Goal: Obtain resource: Download file/media

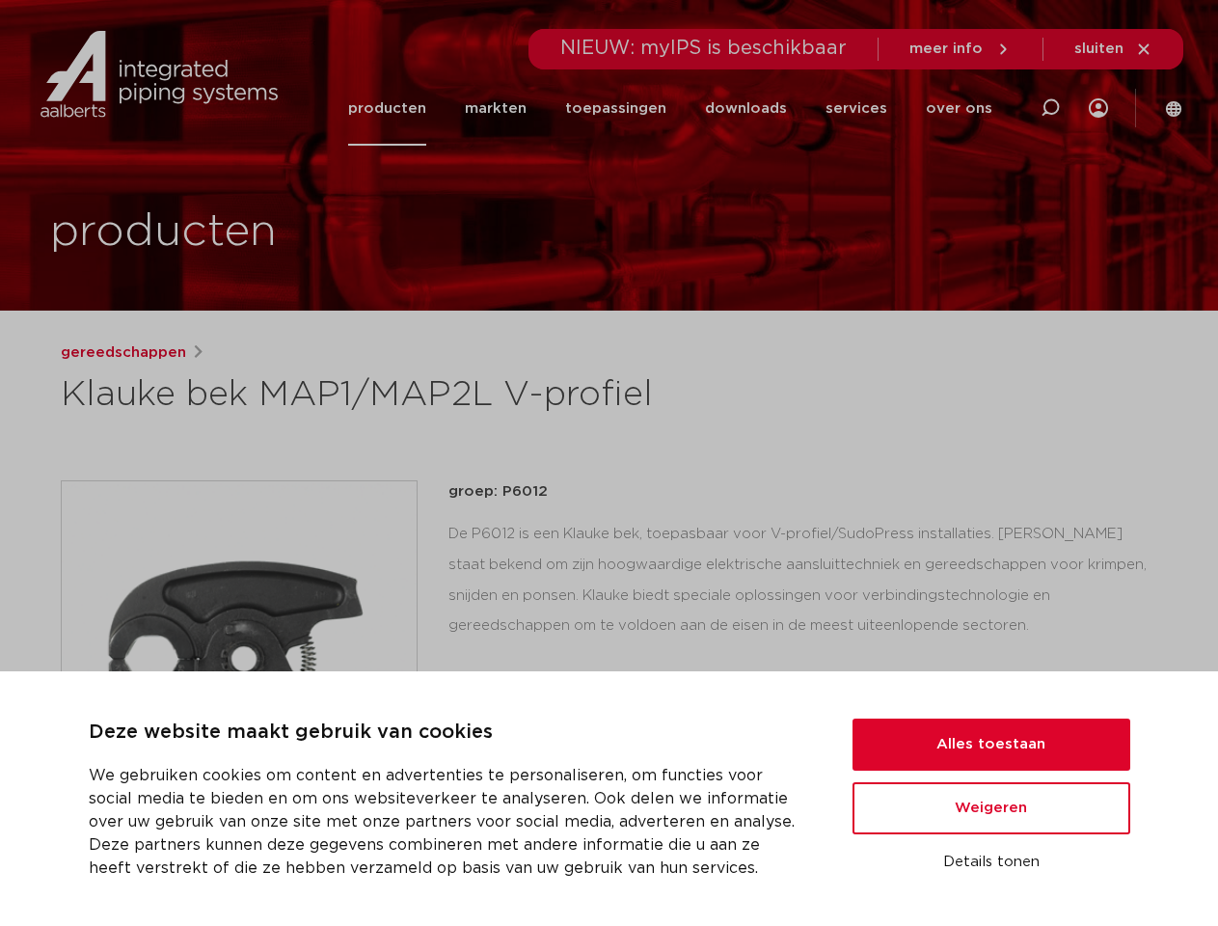
click at [609, 463] on div "gereedschappen Klauke bek MAP1/MAP2L V-profiel groep: P6012 lees meer [PERSON_N…" at bounding box center [609, 774] width 1128 height 866
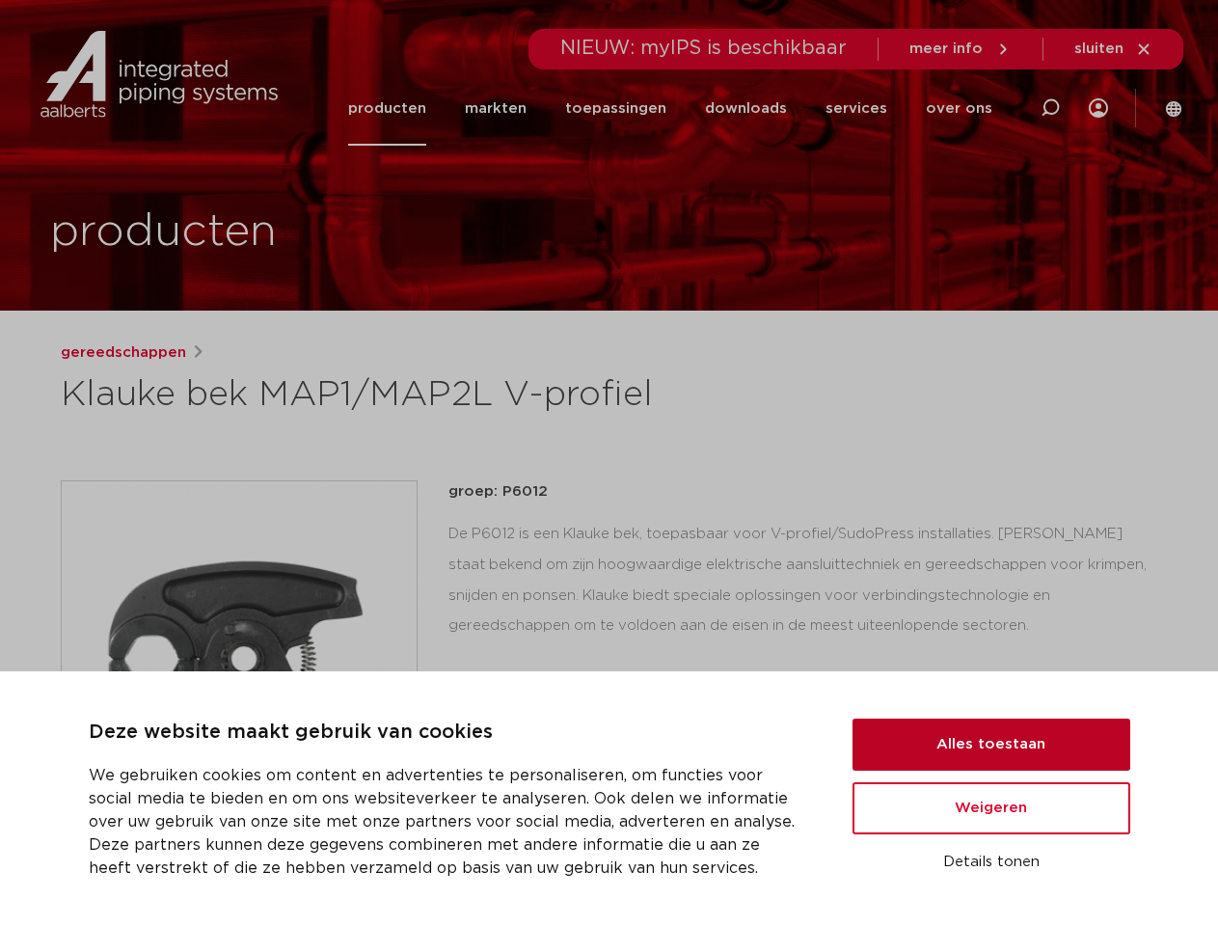
click at [991, 745] on button "Alles toestaan" at bounding box center [992, 745] width 278 height 52
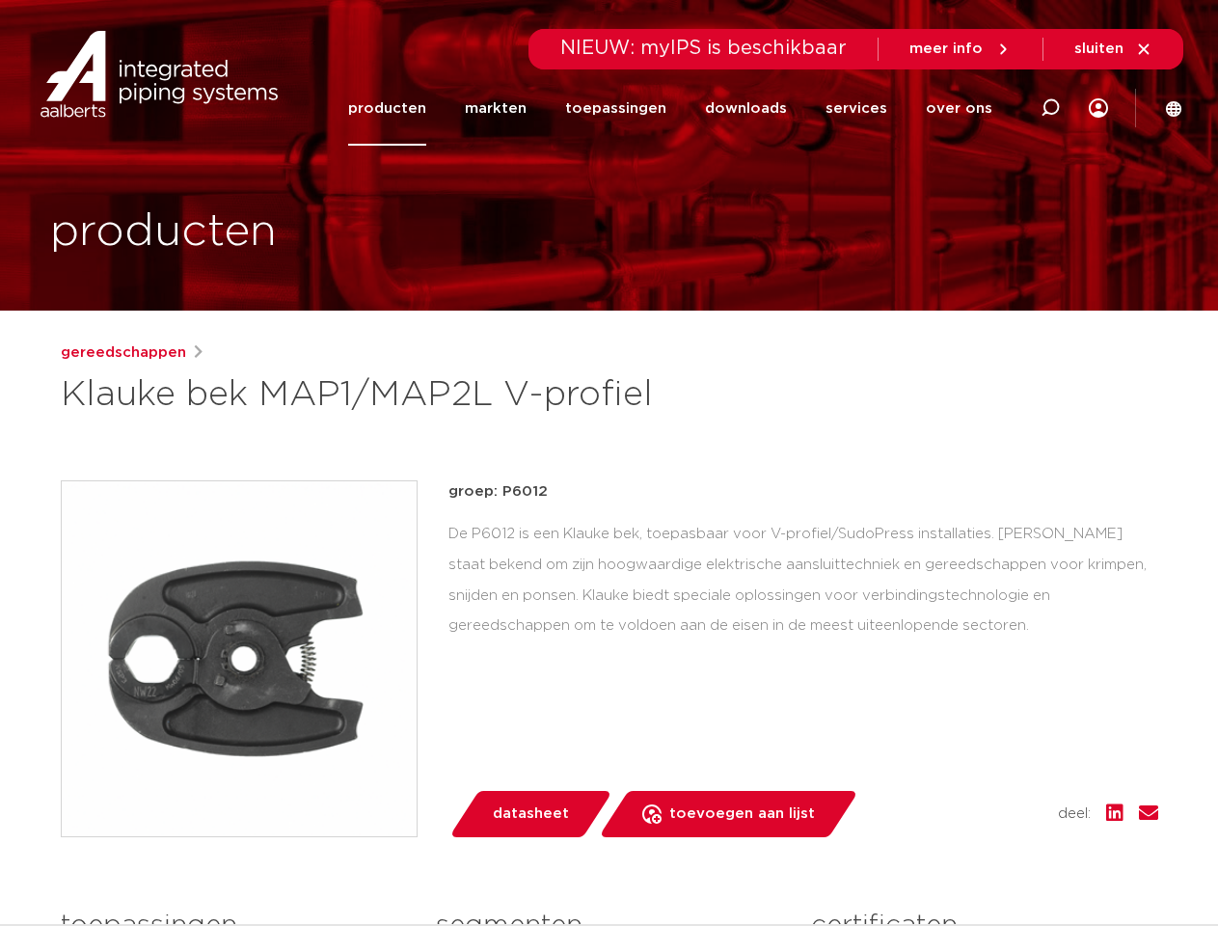
click at [991, 808] on div "datasheet toevoegen aan lijst opslaan in my IPS verwijder uit lijst deel:" at bounding box center [811, 814] width 694 height 46
click at [991, 862] on div "gereedschappen Klauke bek MAP1/MAP2L V-profiel groep: P6012 lees meer [PERSON_N…" at bounding box center [609, 774] width 1128 height 866
click at [680, 108] on li "toepassingen" at bounding box center [616, 108] width 140 height 74
click at [1050, 108] on icon at bounding box center [1050, 107] width 23 height 23
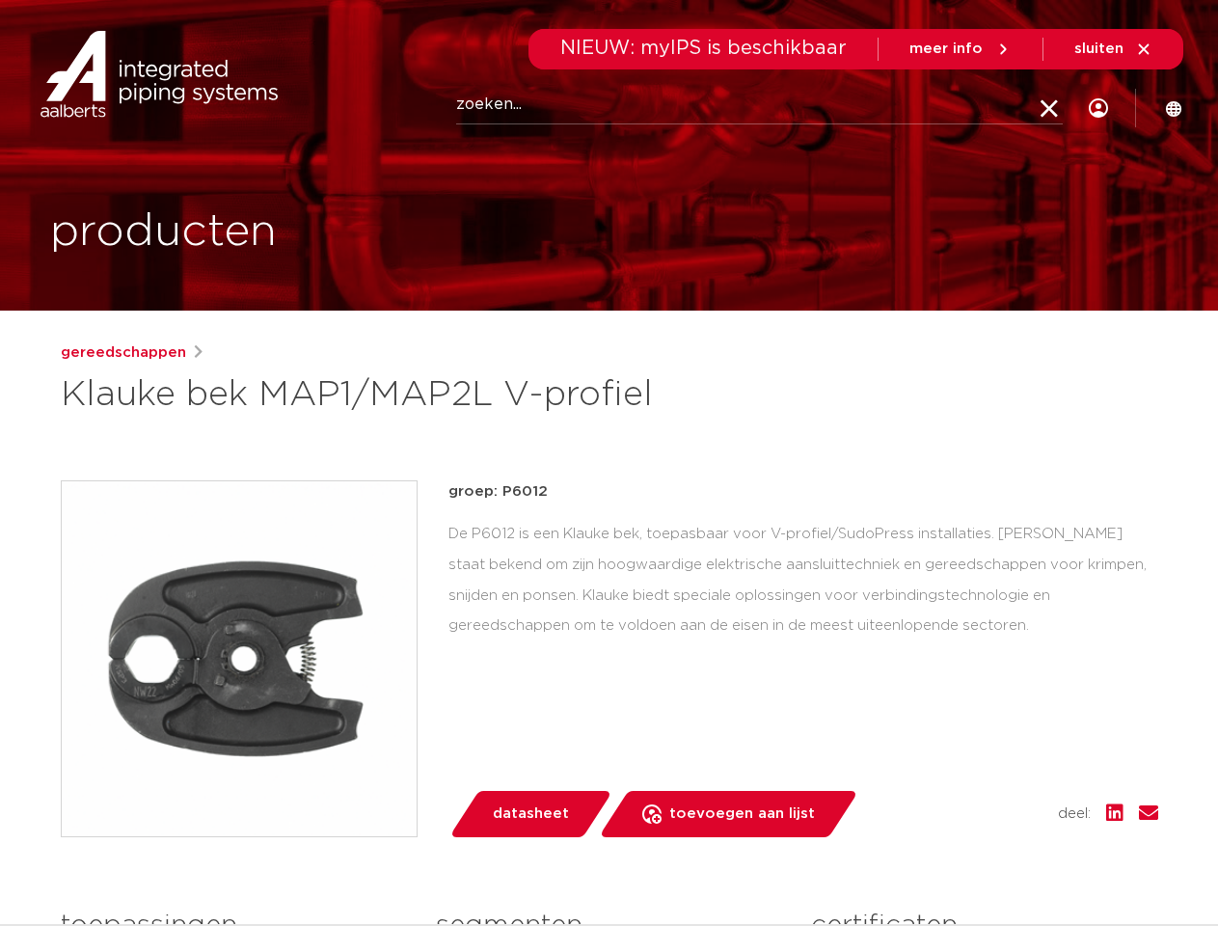
click at [1114, 49] on span "sluiten" at bounding box center [1098, 48] width 49 height 14
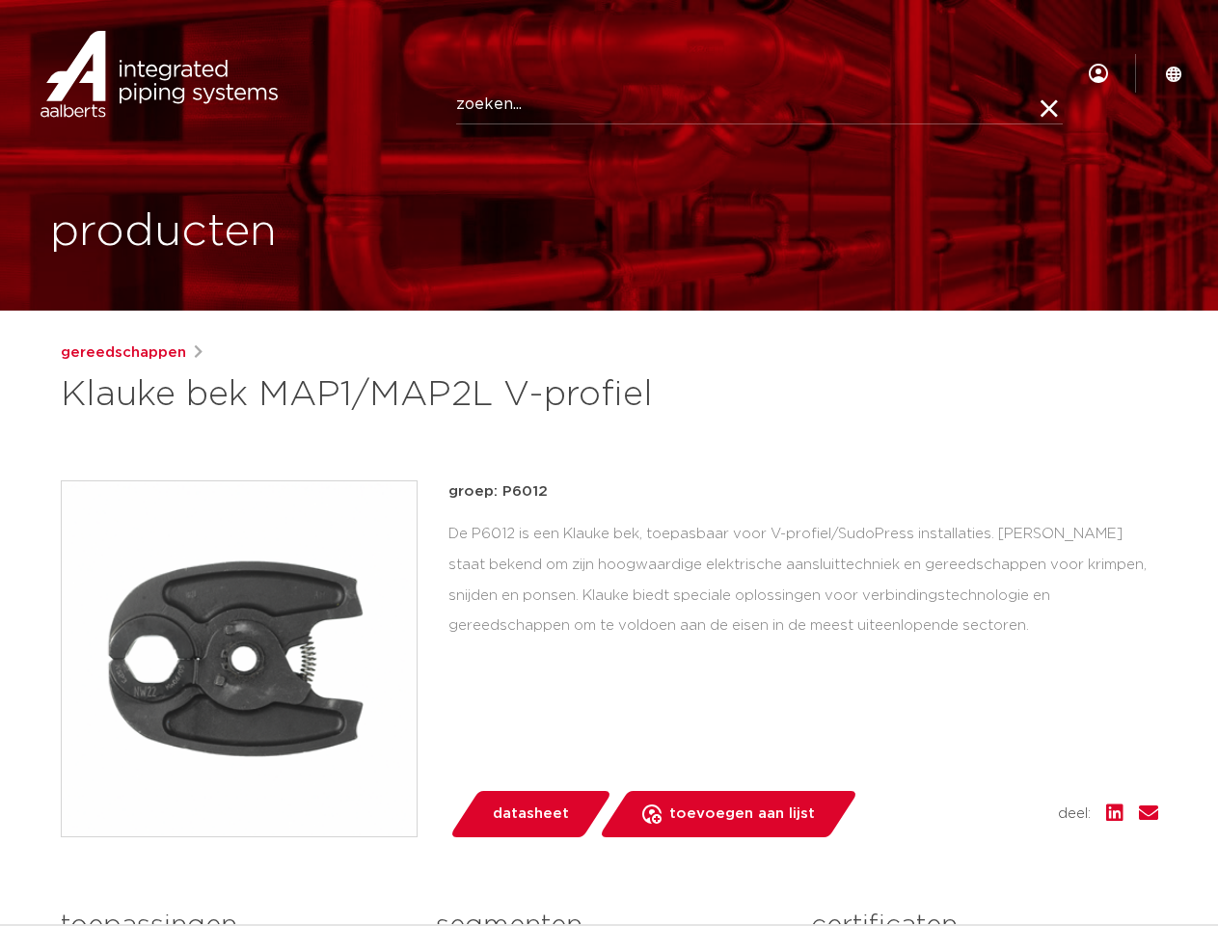
click at [239, 658] on img at bounding box center [239, 658] width 355 height 355
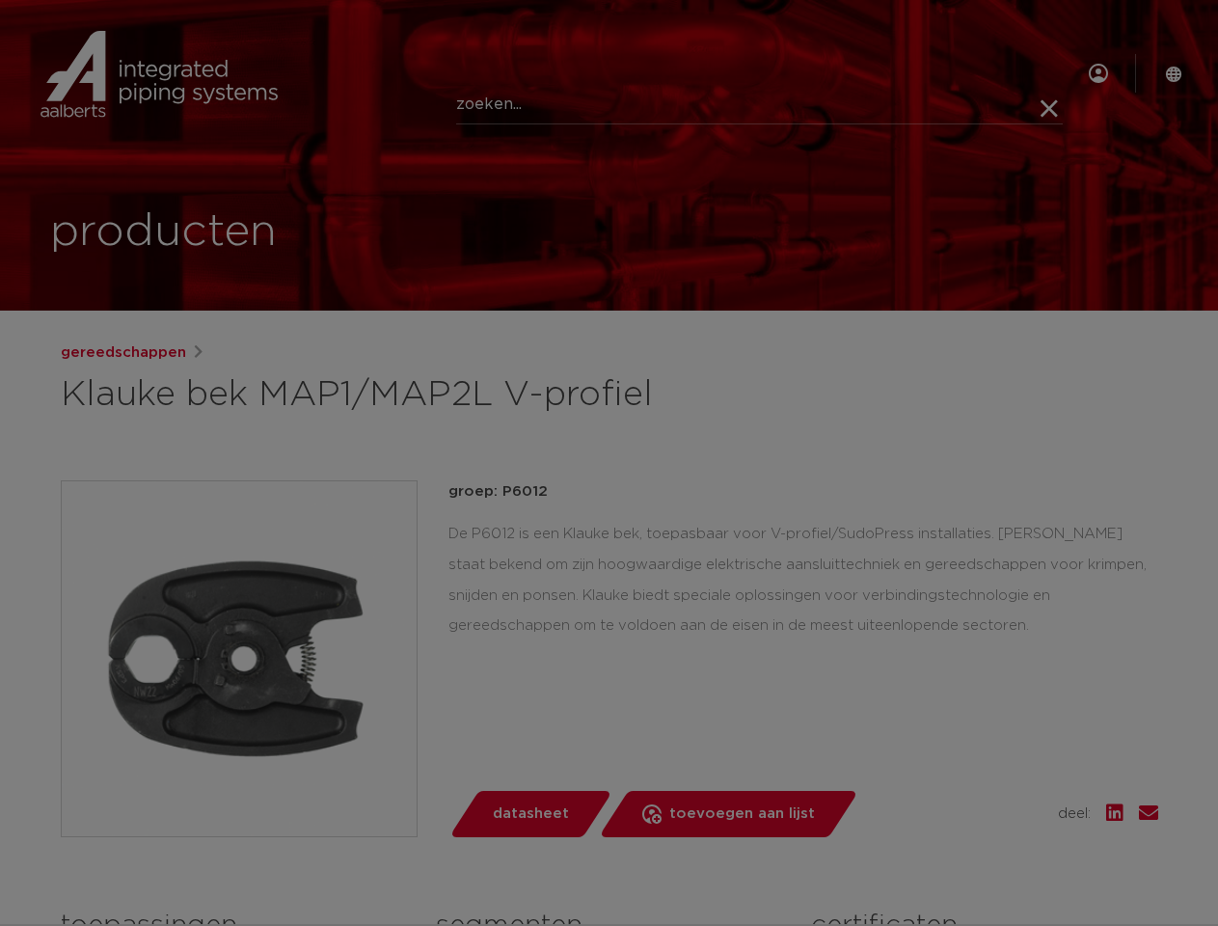
click at [239, 659] on div at bounding box center [609, 463] width 1218 height 926
